Goal: Obtain resource: Download file/media

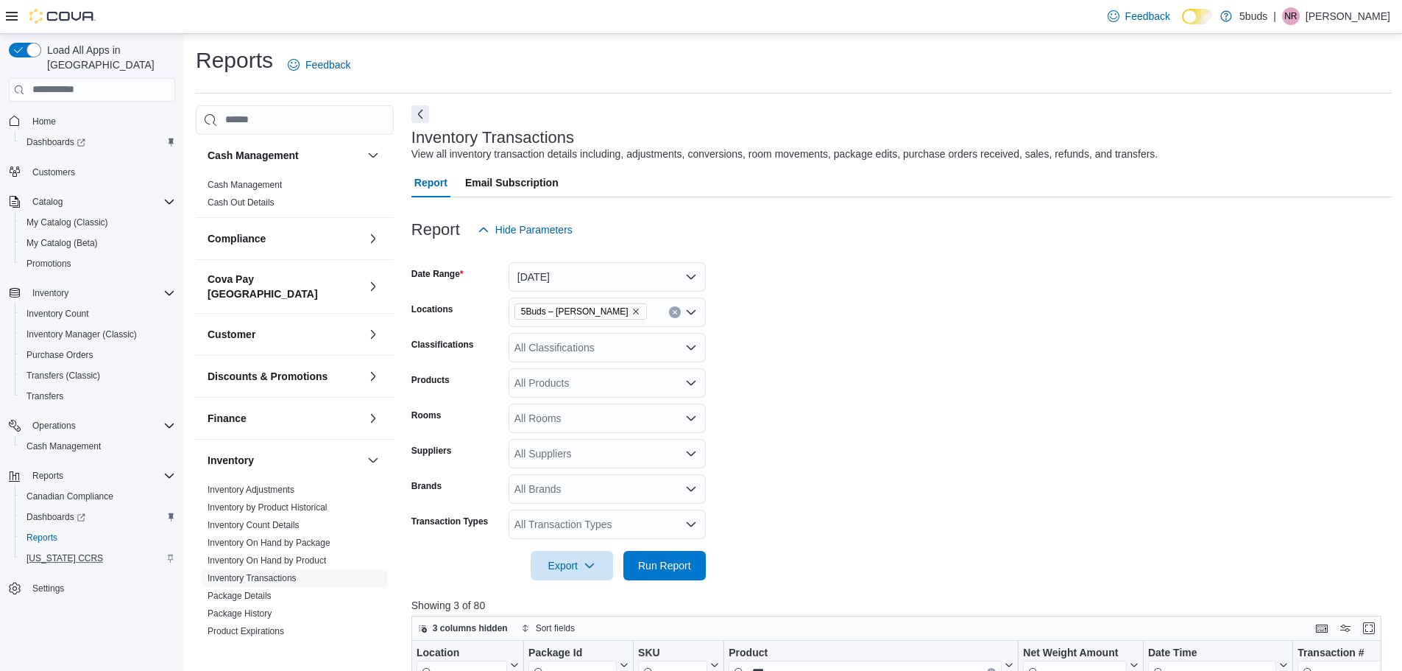
scroll to position [124, 0]
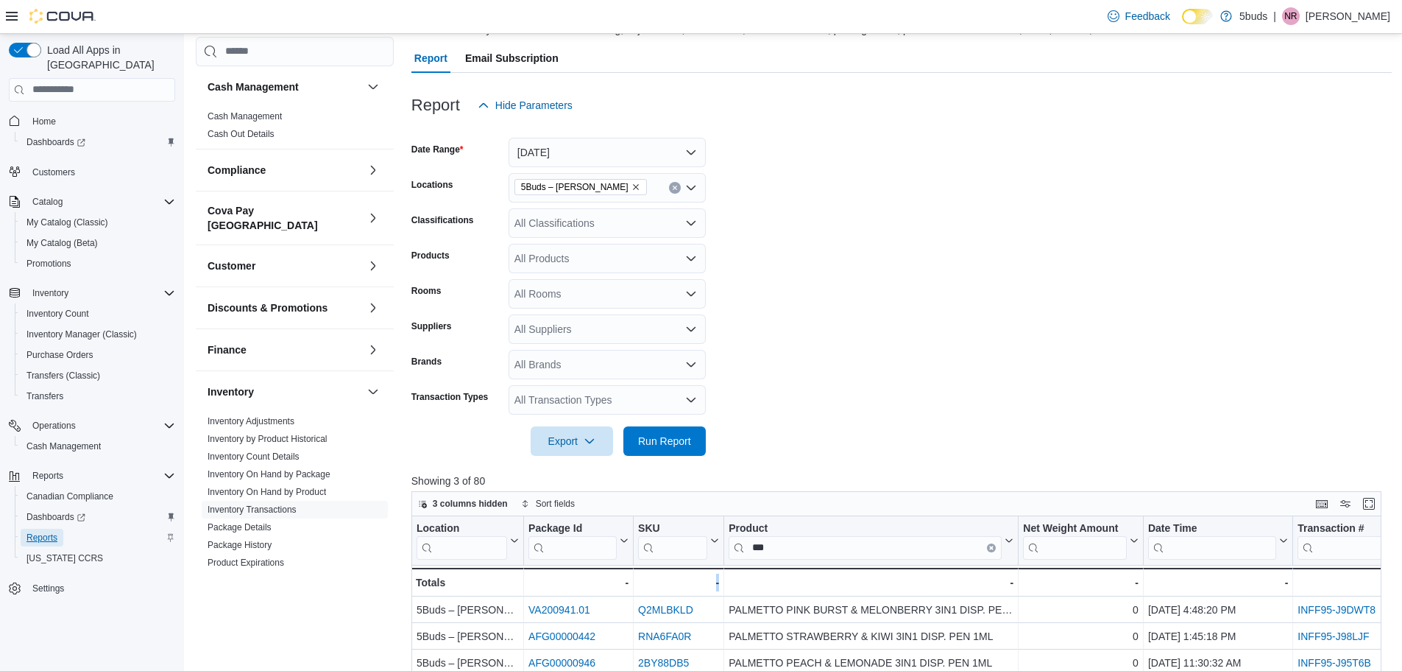
click at [45, 532] on span "Reports" at bounding box center [42, 538] width 31 height 12
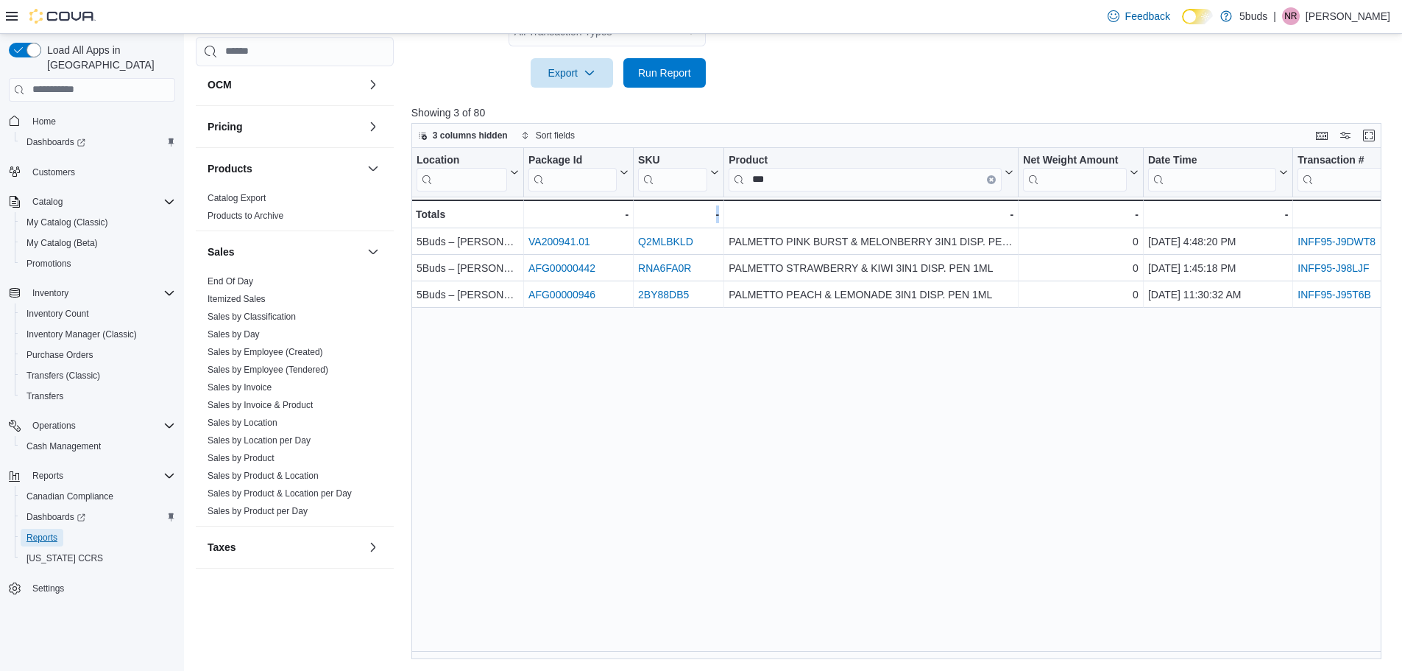
scroll to position [611, 0]
click at [66, 511] on span "Dashboards" at bounding box center [56, 517] width 59 height 12
click at [237, 274] on link "End Of Day" at bounding box center [231, 279] width 46 height 10
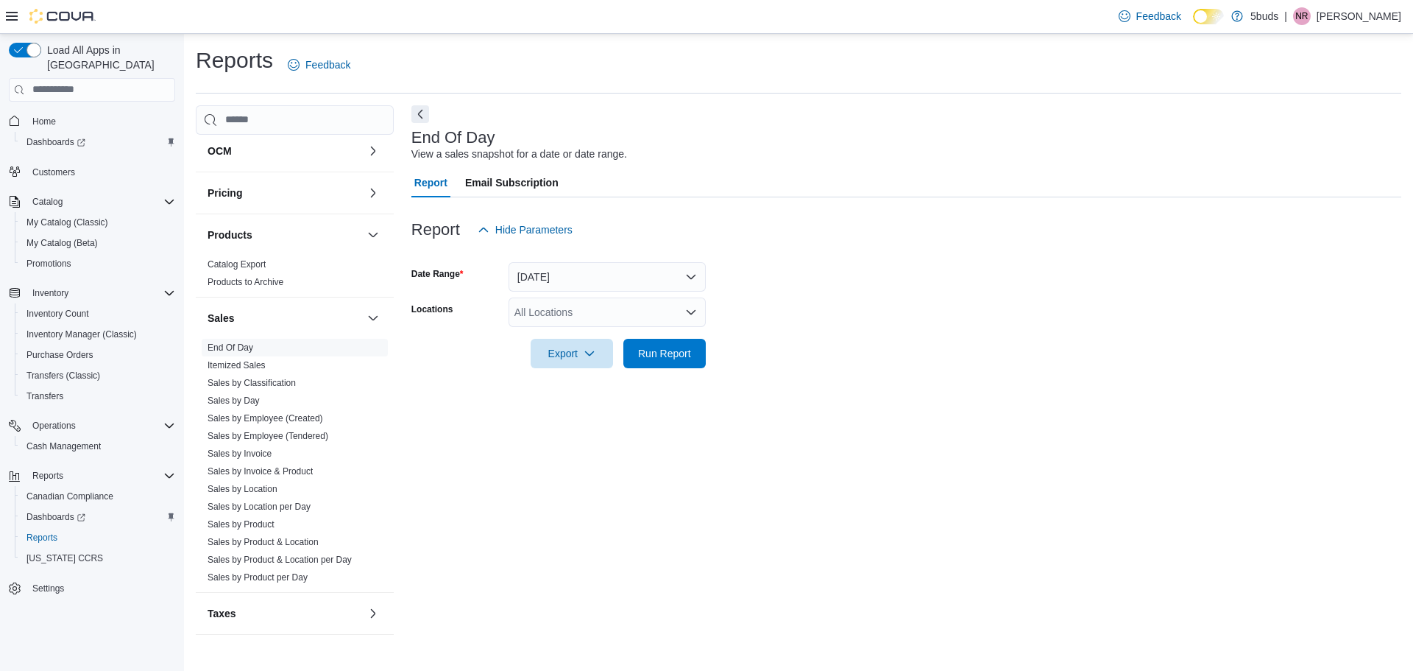
click at [690, 311] on icon "Open list of options" at bounding box center [691, 311] width 9 height 4
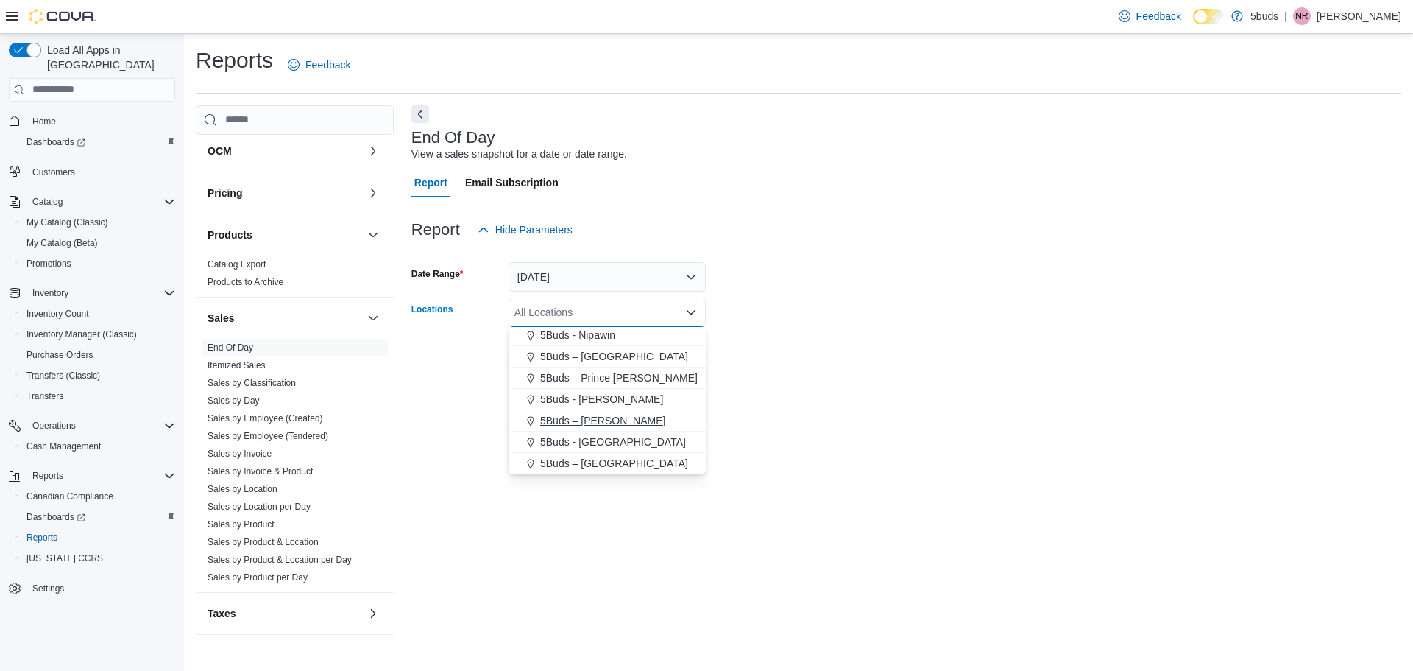
click at [610, 417] on span "5Buds – [PERSON_NAME]" at bounding box center [602, 420] width 125 height 15
click at [896, 346] on form "Date Range [DATE] Locations 5Buds – [PERSON_NAME] Combo box. Selected. 5Buds – …" at bounding box center [907, 306] width 990 height 124
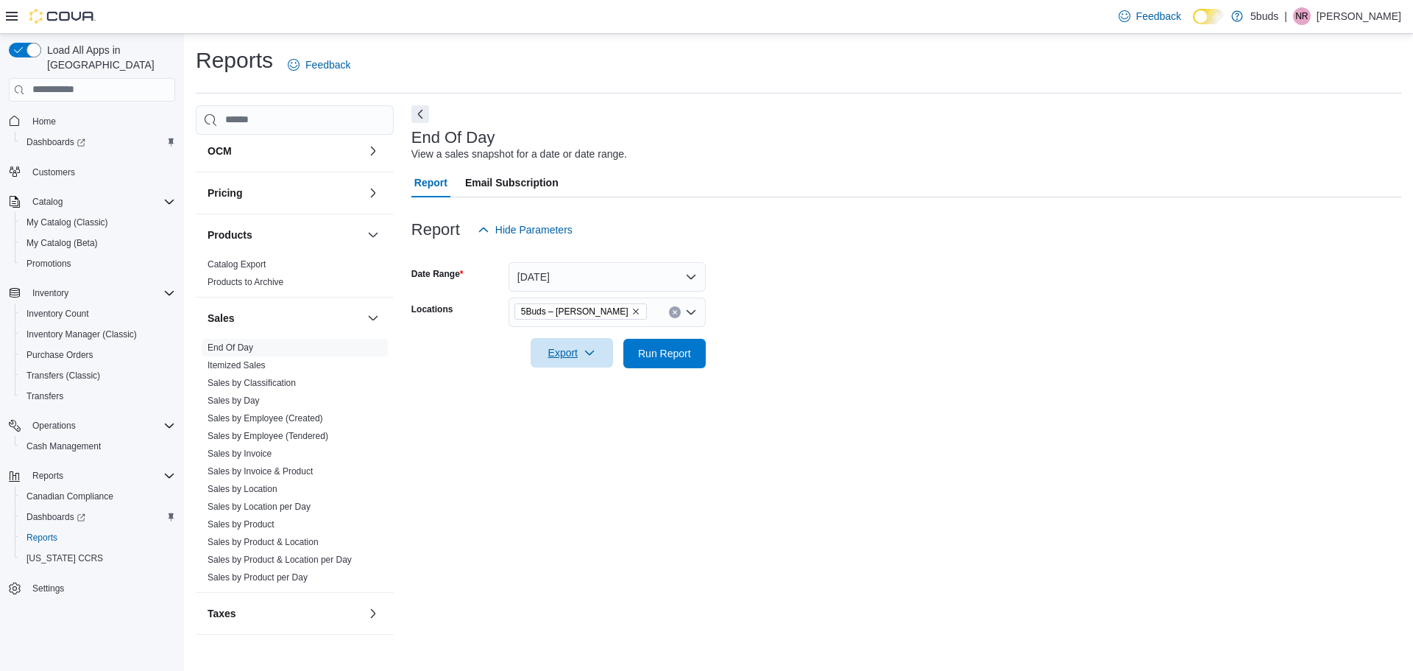
click at [596, 357] on span "Export" at bounding box center [572, 352] width 65 height 29
click at [599, 389] on button "Export to Excel" at bounding box center [574, 382] width 84 height 29
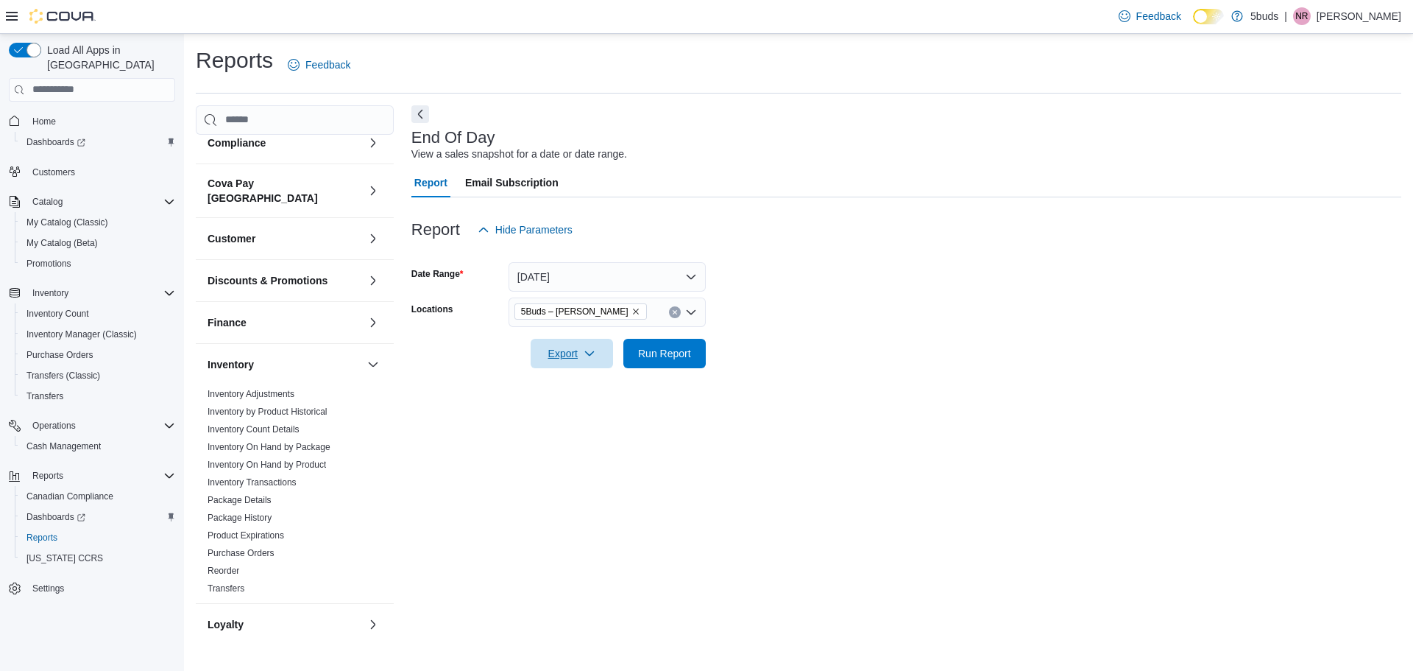
scroll to position [0, 0]
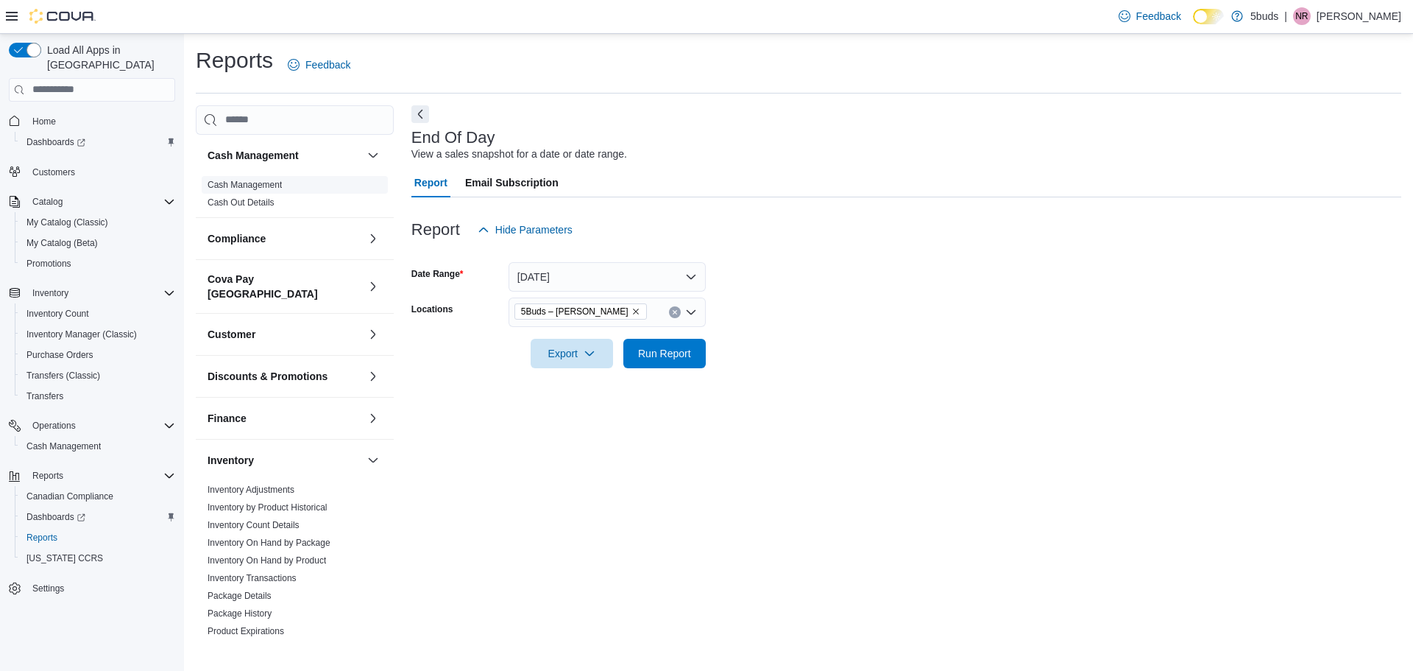
click at [256, 180] on link "Cash Management" at bounding box center [245, 185] width 74 height 10
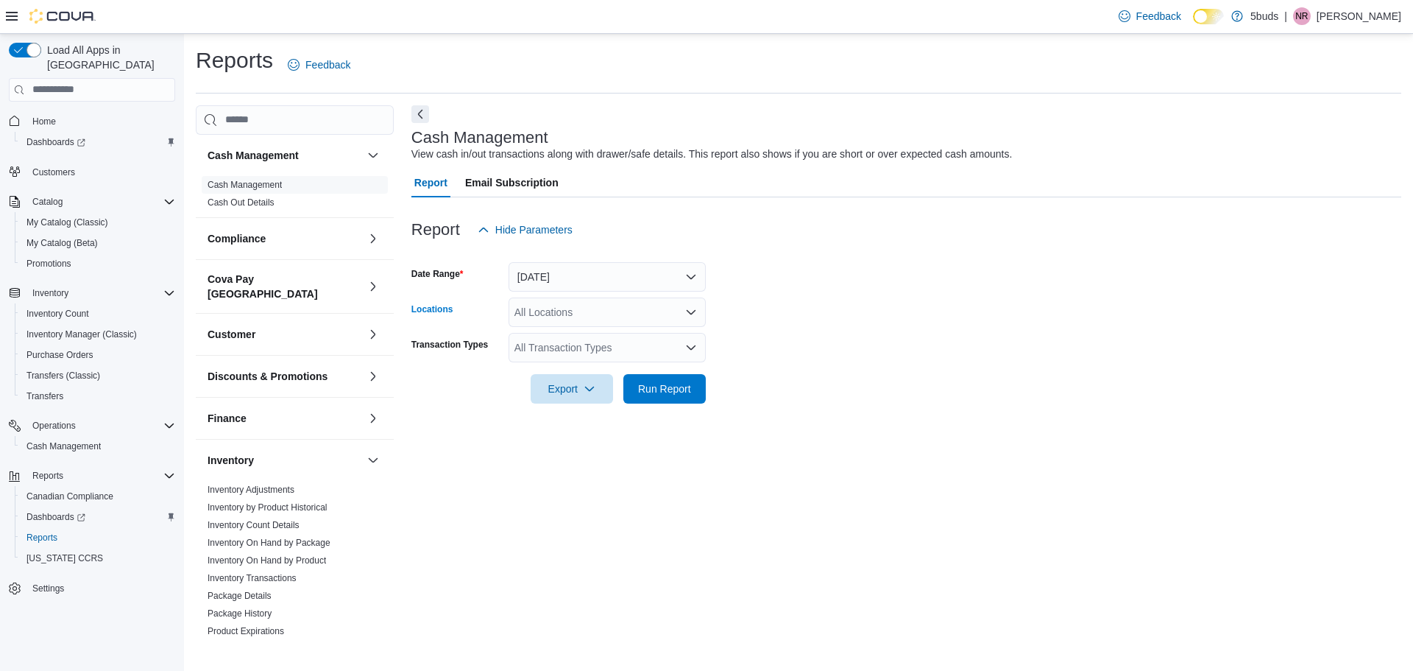
click at [677, 311] on div "All Locations" at bounding box center [607, 311] width 197 height 29
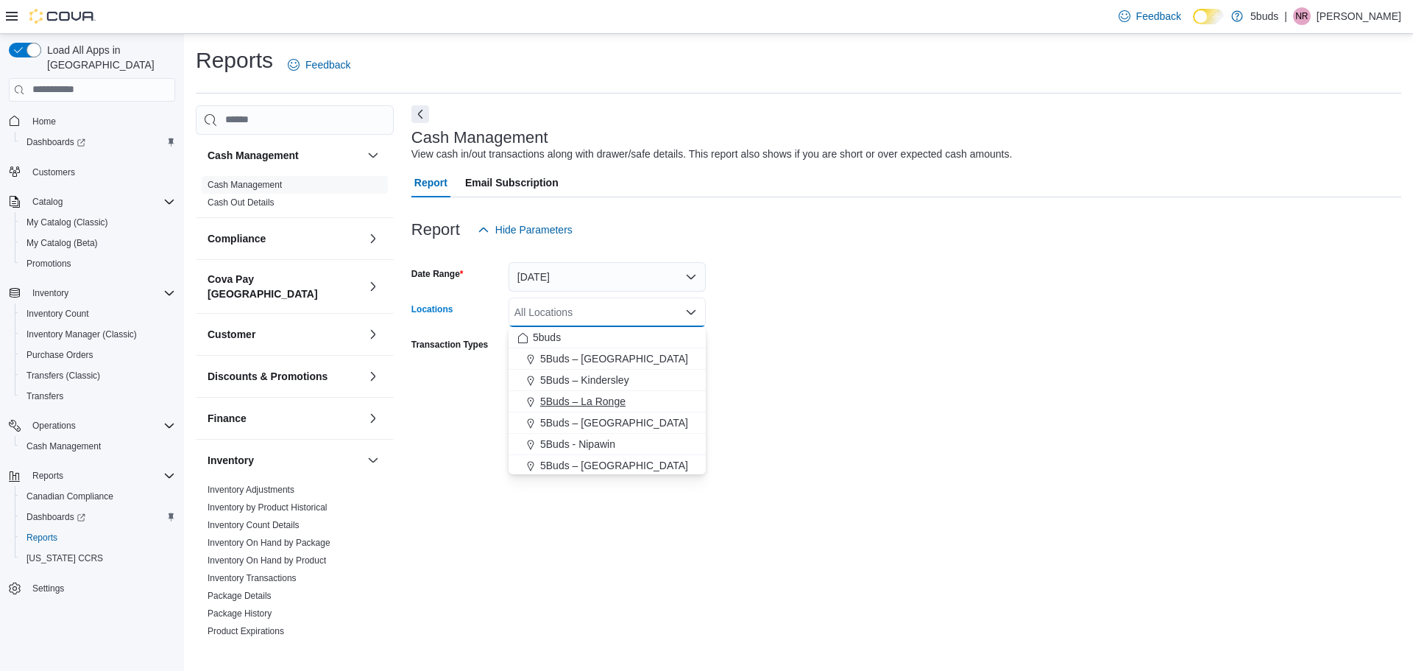
scroll to position [109, 0]
click at [569, 422] on span "5Buds – [PERSON_NAME]" at bounding box center [602, 420] width 125 height 15
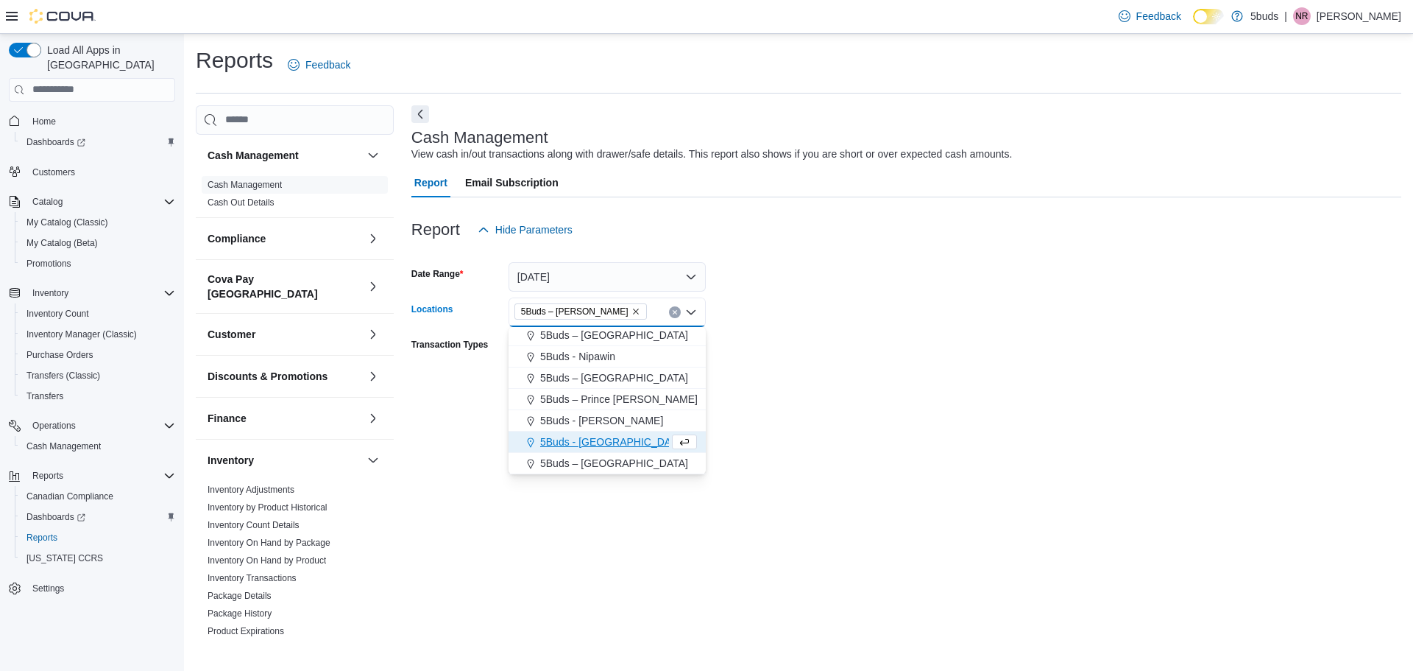
scroll to position [88, 0]
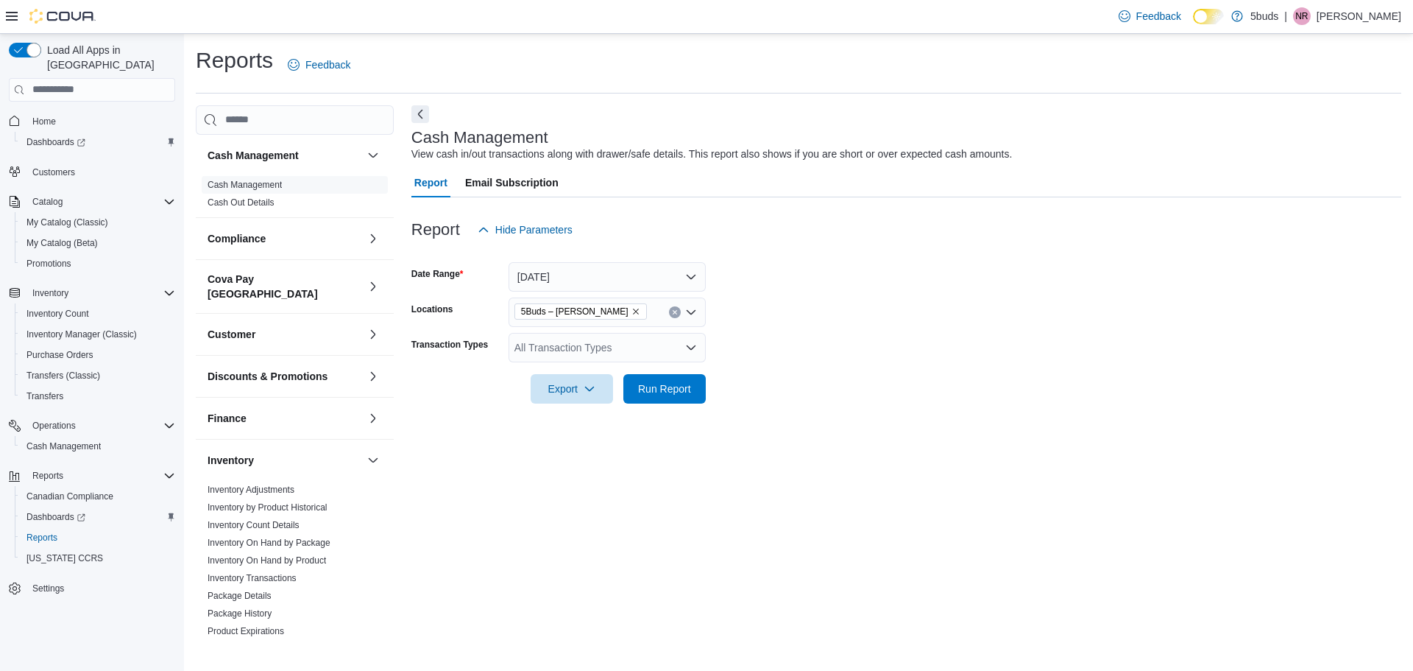
click at [886, 381] on form "Date Range [DATE] Locations 5Buds – [PERSON_NAME] Transaction Types All Transac…" at bounding box center [907, 323] width 990 height 159
click at [594, 393] on icon "button" at bounding box center [590, 388] width 12 height 12
click at [588, 425] on button "Export to Excel" at bounding box center [574, 417] width 84 height 29
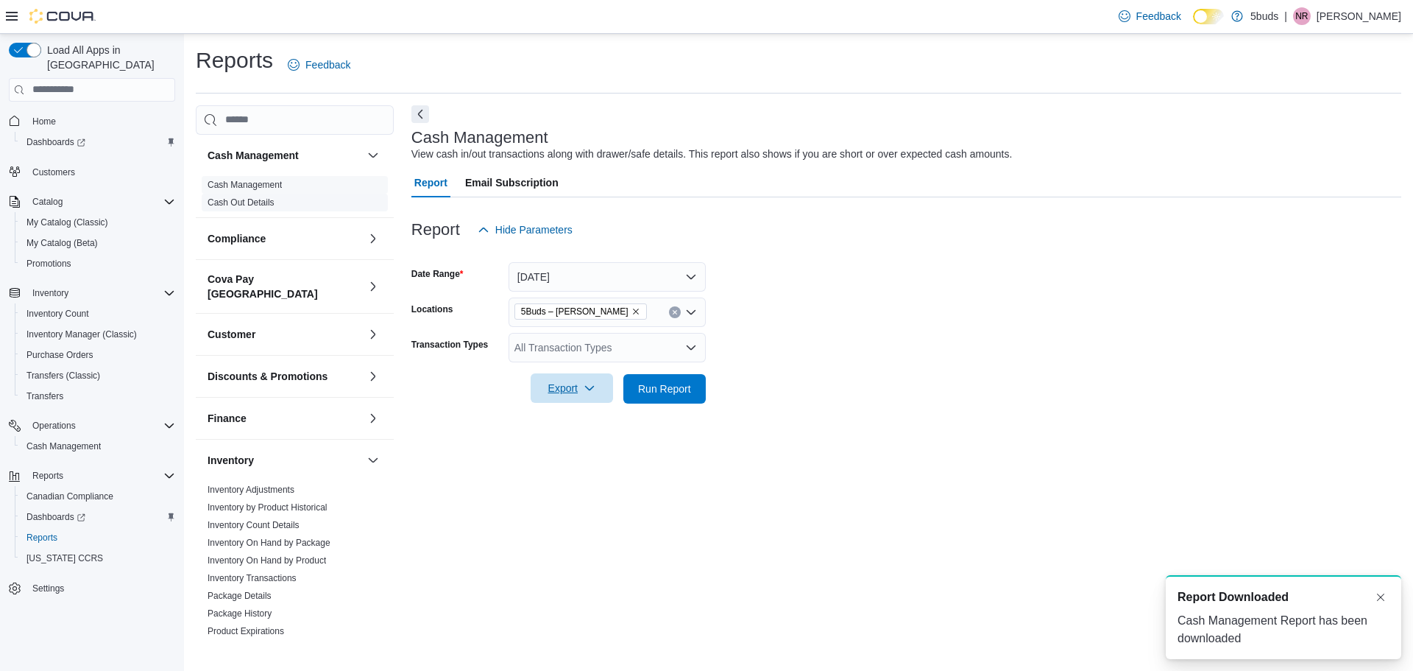
click at [257, 206] on link "Cash Out Details" at bounding box center [241, 202] width 67 height 10
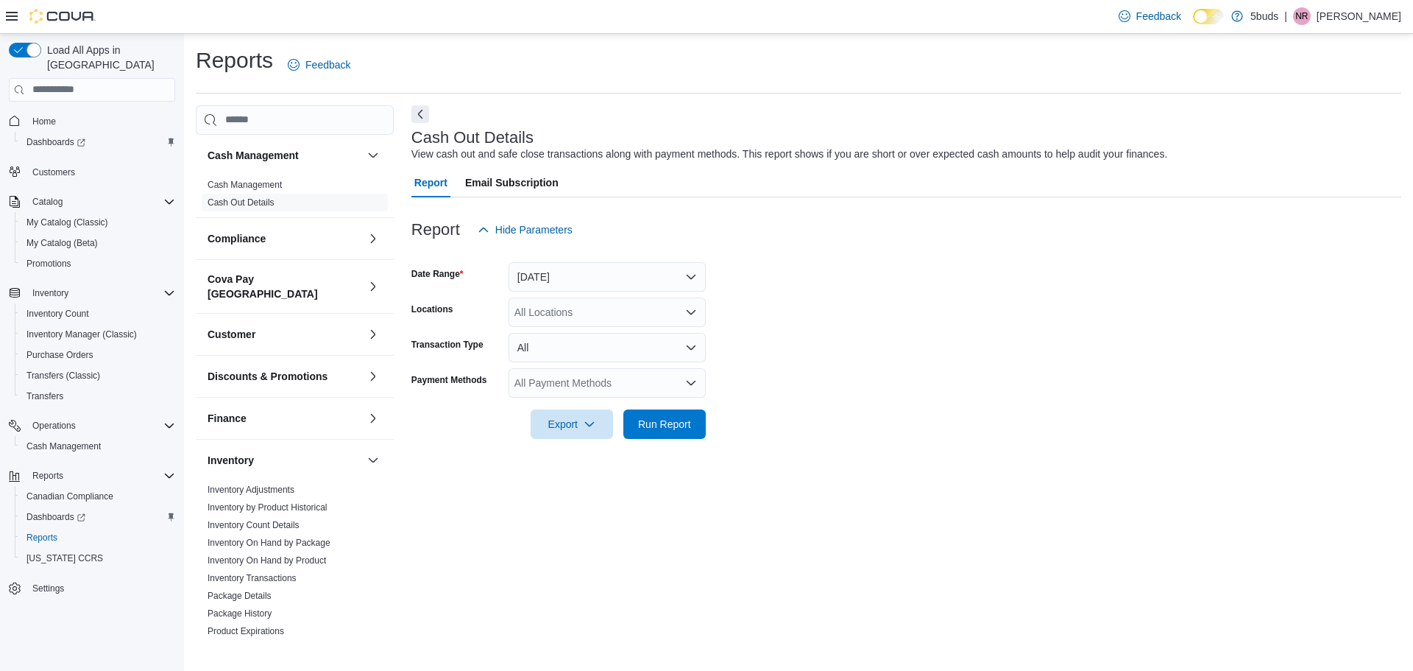
click at [696, 314] on div "All Locations" at bounding box center [607, 311] width 197 height 29
click at [695, 314] on icon "Open list of options" at bounding box center [691, 312] width 12 height 12
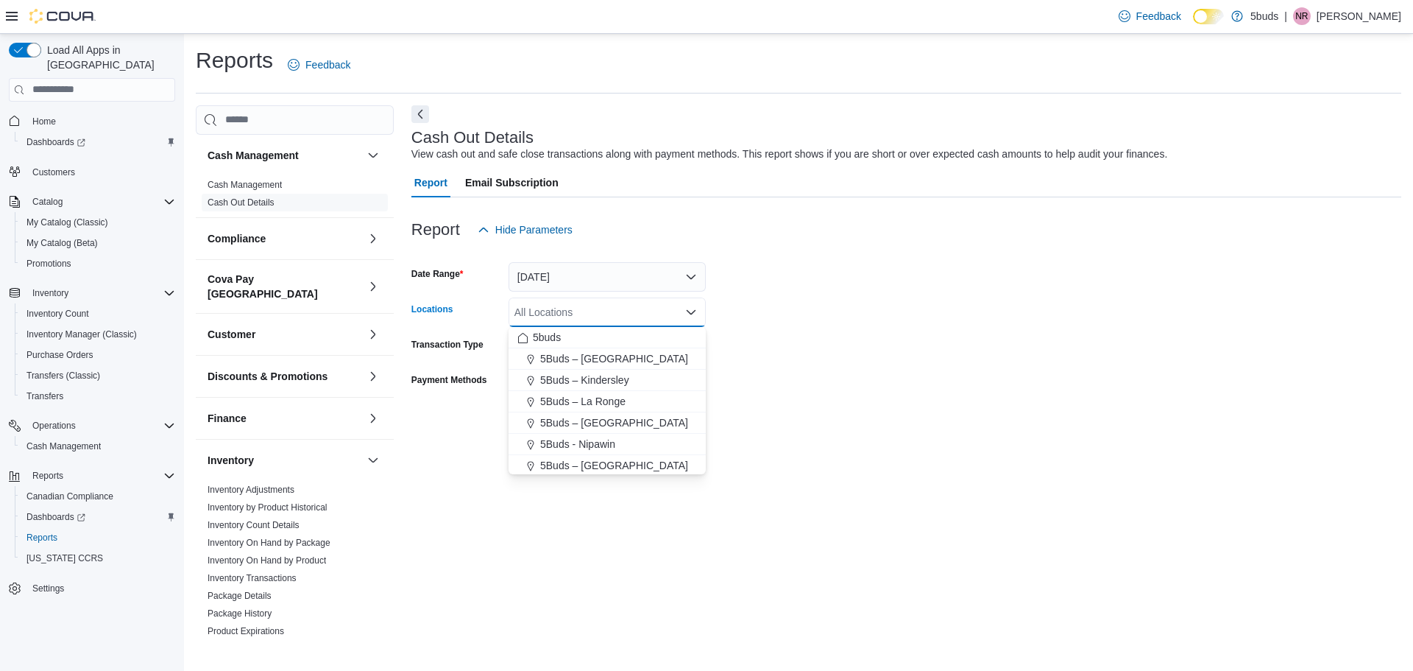
scroll to position [109, 0]
click at [566, 417] on span "5Buds – [PERSON_NAME]" at bounding box center [602, 420] width 125 height 15
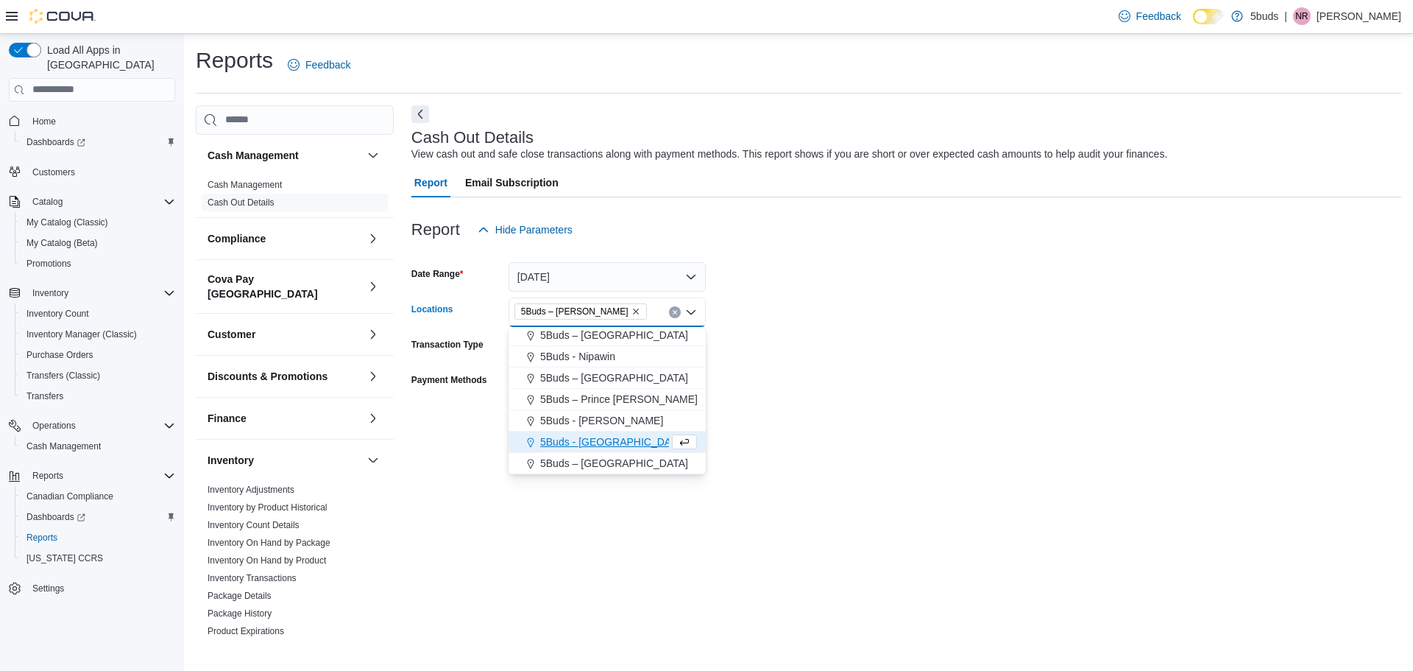
scroll to position [88, 0]
click at [854, 387] on form "Date Range [DATE] Locations 5Buds – [PERSON_NAME] Combo box. Selected. 5Buds – …" at bounding box center [907, 341] width 990 height 194
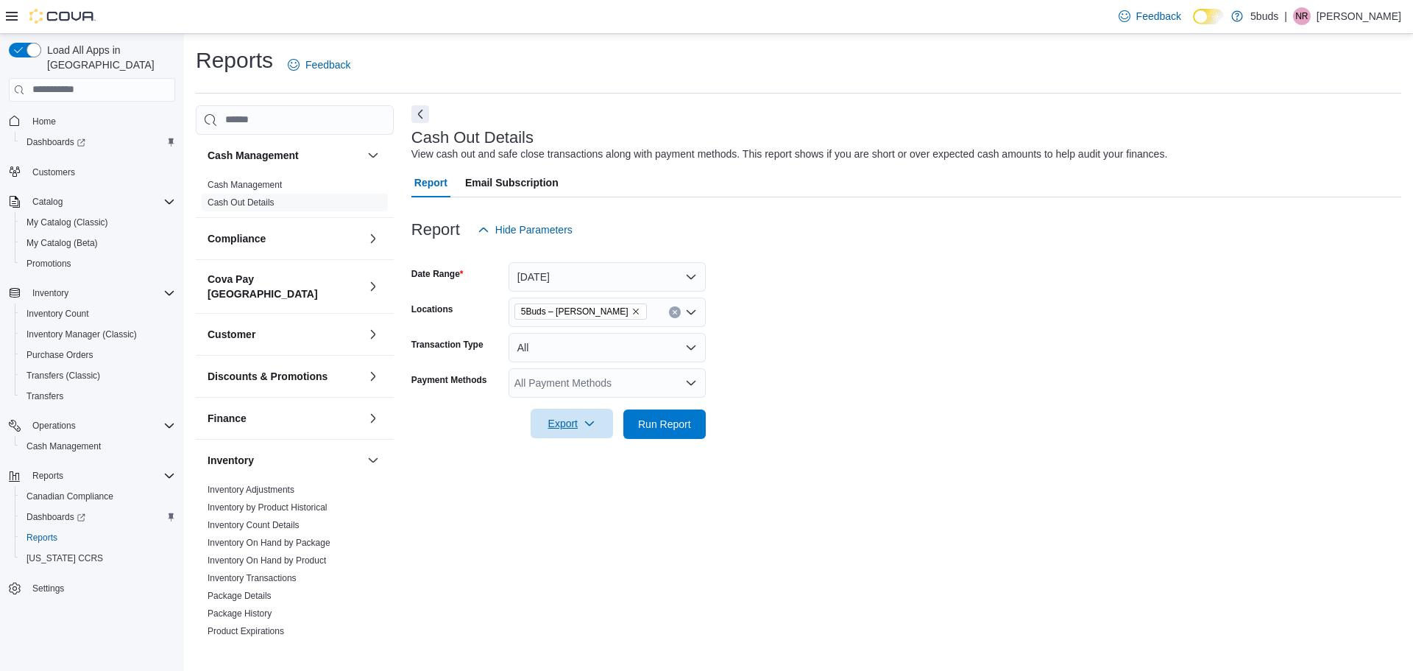
click at [558, 416] on span "Export" at bounding box center [572, 423] width 65 height 29
click at [588, 459] on span "Export to Excel" at bounding box center [574, 454] width 66 height 12
